Goal: Navigation & Orientation: Find specific page/section

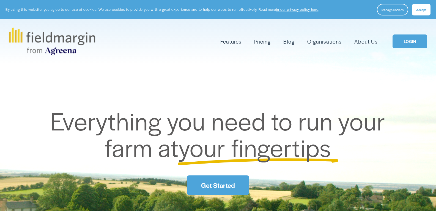
click at [411, 39] on link "LOGIN" at bounding box center [410, 41] width 35 height 14
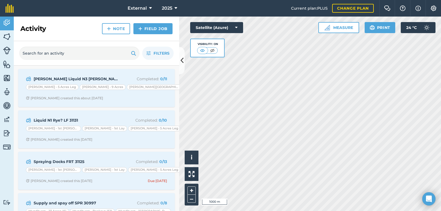
click at [221, 210] on html "External 2025 Current plan : PLUS Change plan Farm Chat Help Info Settings Exte…" at bounding box center [220, 105] width 441 height 211
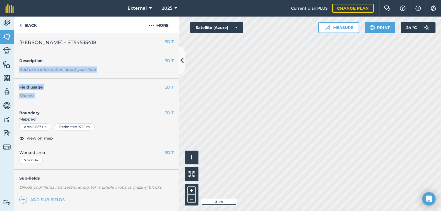
drag, startPoint x: 137, startPoint y: 61, endPoint x: 167, endPoint y: 116, distance: 62.2
click at [167, 116] on div "EDIT K.Dawes - ST54535418 EDIT Description Add extra information about your fie…" at bounding box center [96, 122] width 165 height 178
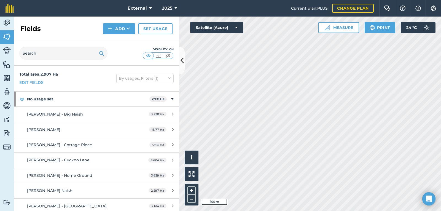
click at [241, 210] on html "External 2025 Current plan : PLUS Change plan Farm Chat Help Info Settings Exte…" at bounding box center [220, 105] width 441 height 211
click at [440, 210] on html "External 2025 Current plan : PLUS Change plan Farm Chat Help Info Settings Exte…" at bounding box center [220, 105] width 441 height 211
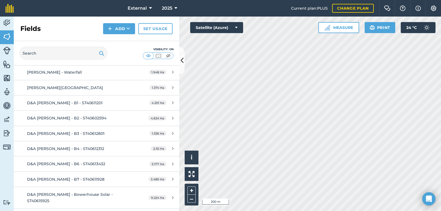
scroll to position [578, 0]
